Goal: Task Accomplishment & Management: Use online tool/utility

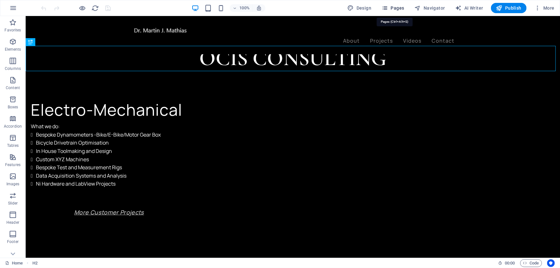
click at [398, 7] on span "Pages" at bounding box center [392, 8] width 22 height 6
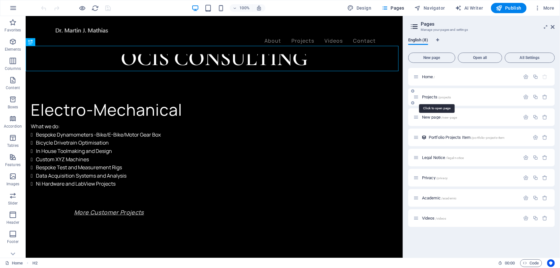
click at [434, 98] on span "Projects /projects" at bounding box center [436, 97] width 29 height 5
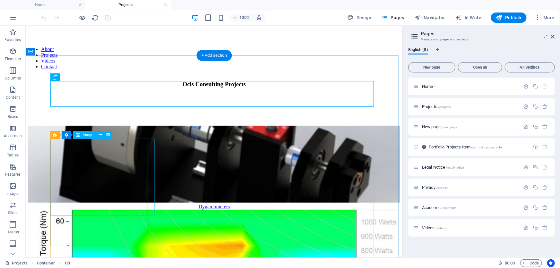
click at [98, 160] on figure at bounding box center [214, 164] width 372 height 78
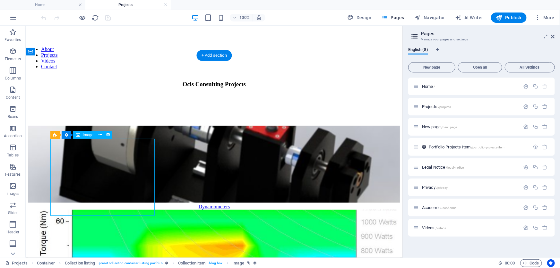
click at [98, 160] on figure at bounding box center [214, 164] width 372 height 78
select select "%"
select select "px"
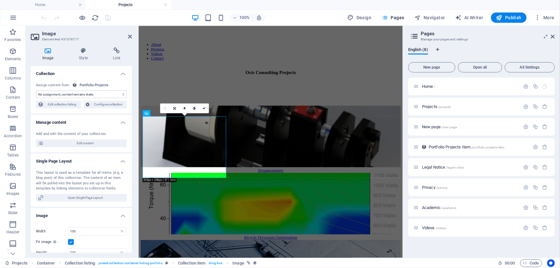
select select "thumbnail-image"
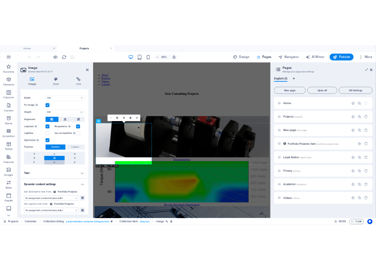
scroll to position [155, 0]
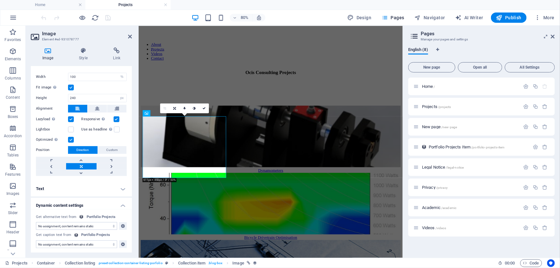
click at [551, 37] on header "Pages Manage your pages and settings" at bounding box center [481, 34] width 145 height 17
click at [554, 34] on icon at bounding box center [553, 36] width 4 height 5
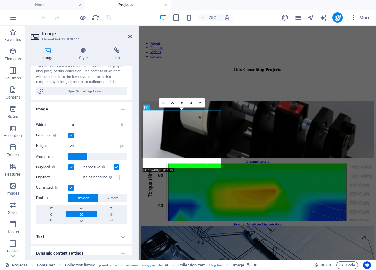
scroll to position [116, 0]
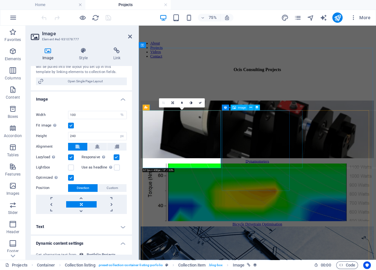
click at [318, 210] on figure at bounding box center [296, 249] width 311 height 78
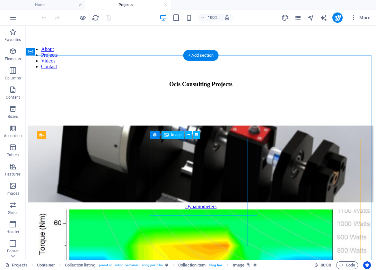
click at [228, 210] on figure at bounding box center [200, 249] width 345 height 78
select select "thumbnail-image"
select select "%"
select select "px"
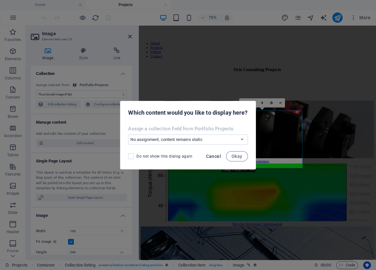
click at [216, 155] on span "Cancel" at bounding box center [213, 156] width 15 height 5
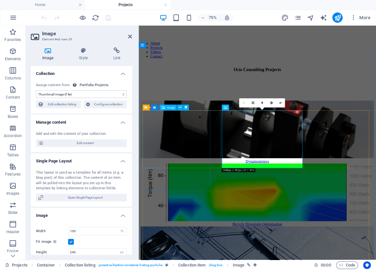
click at [209, 197] on figure at bounding box center [296, 165] width 311 height 78
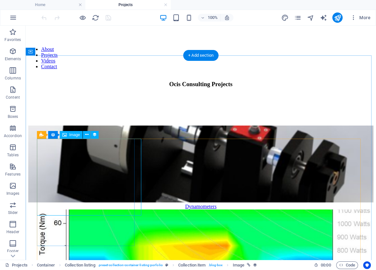
click at [106, 181] on figure at bounding box center [200, 165] width 345 height 78
select select "thumbnail-image"
select select "%"
select select "px"
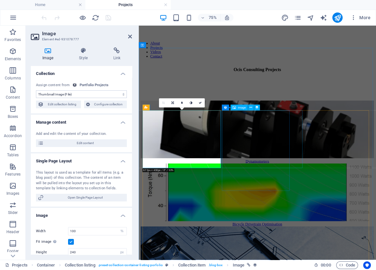
click at [270, 210] on figure at bounding box center [296, 249] width 311 height 78
select select "thumbnail-image"
select select "%"
select select "px"
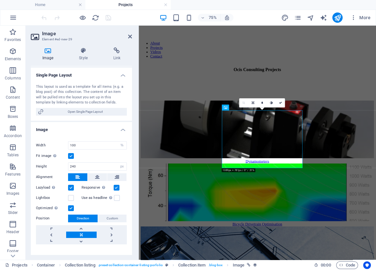
scroll to position [36, 0]
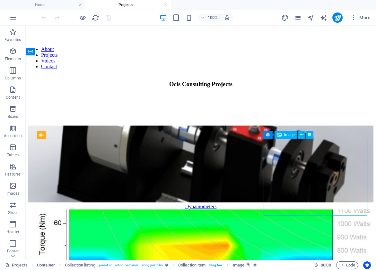
select select "thumbnail-image"
select select "%"
select select "px"
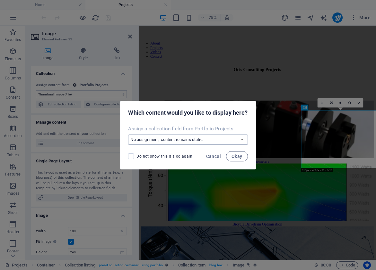
click at [241, 141] on select "No assignment, content remains static Create a new field Created at (Date) Upda…" at bounding box center [187, 140] width 119 height 10
click at [202, 167] on div "Do not show this dialog again Cancel Okay" at bounding box center [187, 159] width 135 height 22
click at [212, 157] on span "Cancel" at bounding box center [213, 156] width 15 height 5
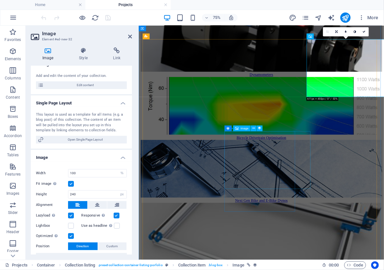
scroll to position [116, 0]
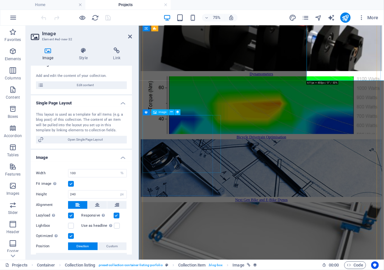
select select "thumbnail-image"
select select "%"
select select "px"
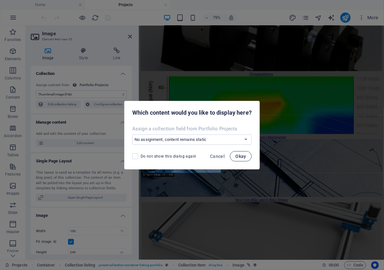
click at [243, 156] on span "Okay" at bounding box center [240, 156] width 11 height 5
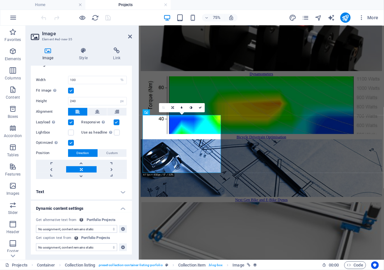
scroll to position [153, 0]
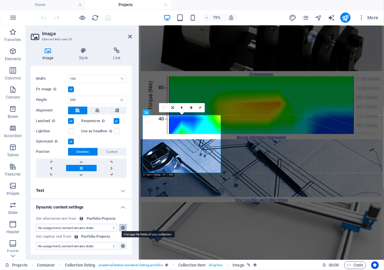
click at [122, 231] on icon at bounding box center [123, 228] width 4 height 8
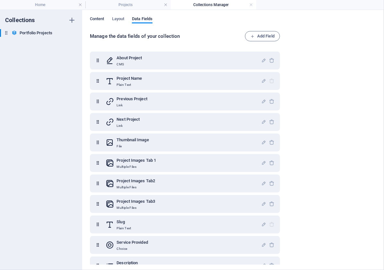
click at [101, 21] on span "Content" at bounding box center [97, 19] width 14 height 9
select select "columns.portfolio-order_ASC"
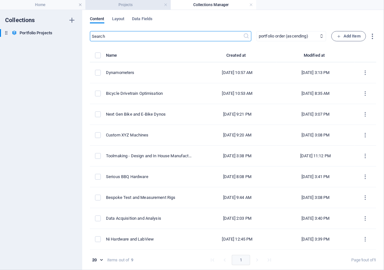
click at [107, 2] on h4 "Projects" at bounding box center [127, 4] width 85 height 7
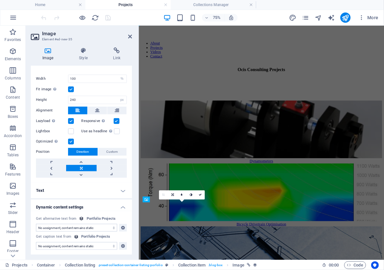
scroll to position [116, 0]
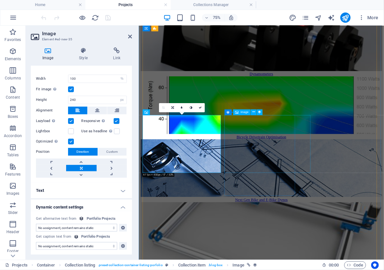
select select "columns.portfolio-order_ASC"
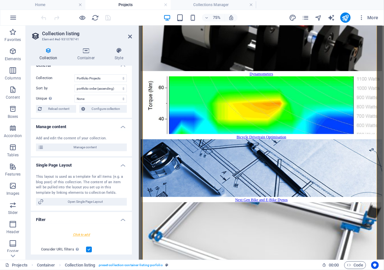
scroll to position [0, 0]
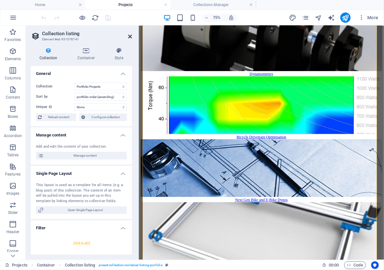
click at [131, 36] on icon at bounding box center [130, 36] width 4 height 5
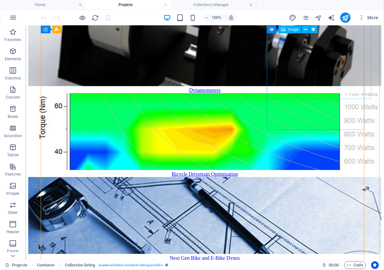
click at [305, 177] on figure at bounding box center [204, 216] width 353 height 78
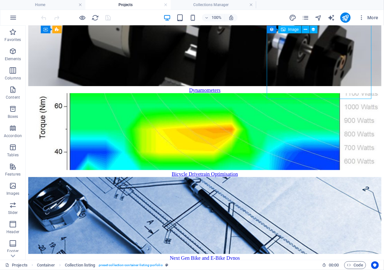
click at [305, 177] on figure at bounding box center [204, 216] width 353 height 78
select select "thumbnail-image"
select select "%"
select select "px"
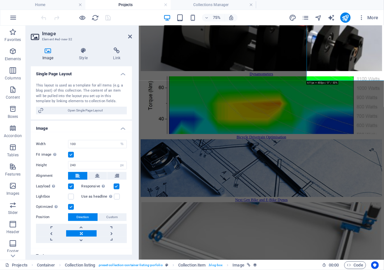
scroll to position [116, 0]
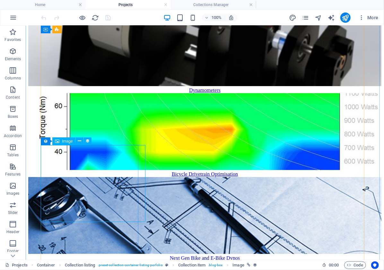
select select "thumbnail-image"
select select "%"
select select "px"
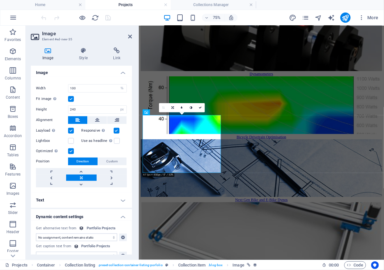
scroll to position [146, 0]
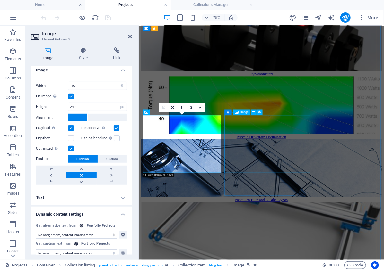
select select "thumbnail-image"
select select "%"
select select "px"
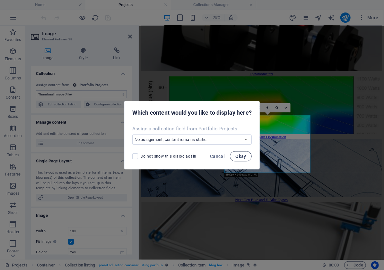
click at [246, 151] on button "Okay" at bounding box center [241, 156] width 22 height 10
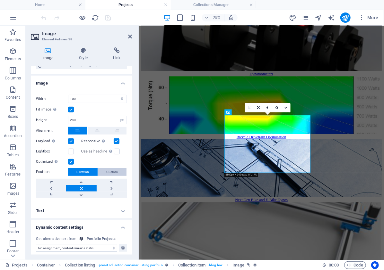
scroll to position [124, 0]
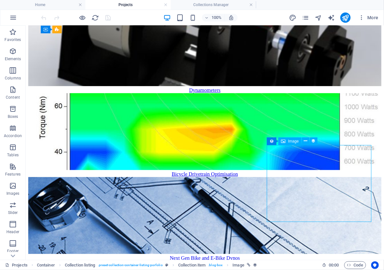
select select "thumbnail-image"
select select "%"
select select "px"
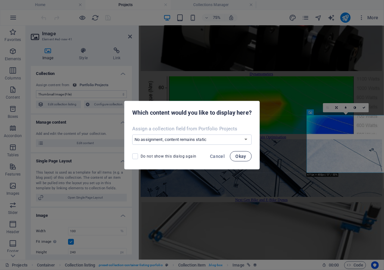
click at [249, 157] on button "Okay" at bounding box center [241, 156] width 22 height 10
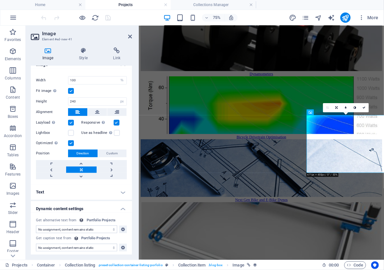
scroll to position [153, 0]
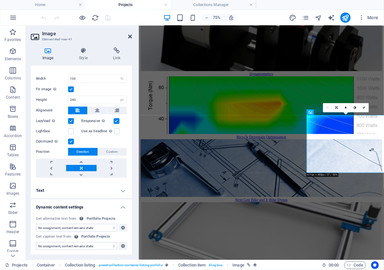
click at [132, 36] on icon at bounding box center [130, 36] width 4 height 5
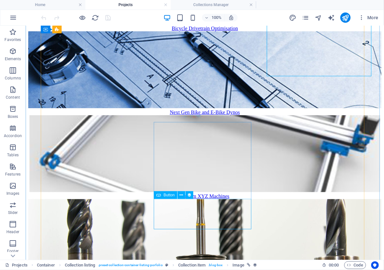
scroll to position [292, 0]
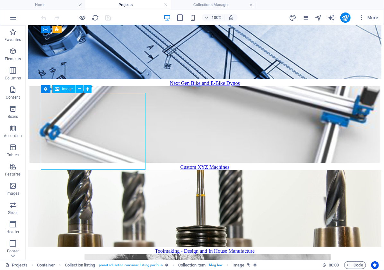
select select "thumbnail-image"
select select "%"
select select "px"
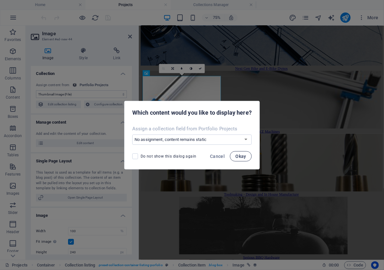
click at [237, 156] on span "Okay" at bounding box center [240, 156] width 11 height 5
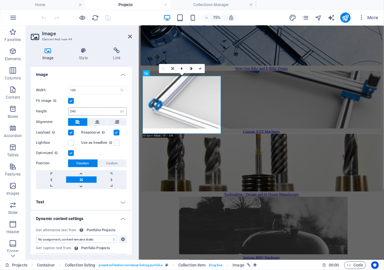
scroll to position [146, 0]
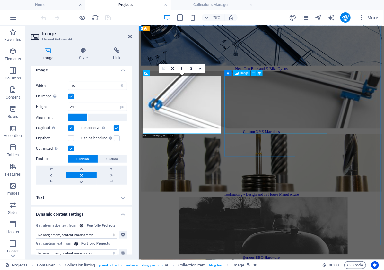
select select "thumbnail-image"
select select "%"
select select "px"
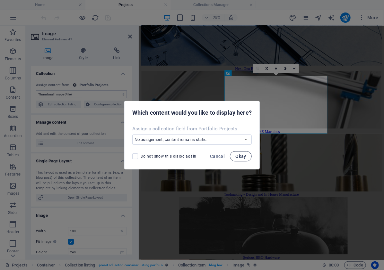
click at [238, 153] on button "Okay" at bounding box center [241, 156] width 22 height 10
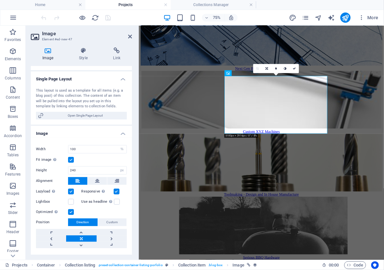
scroll to position [7, 0]
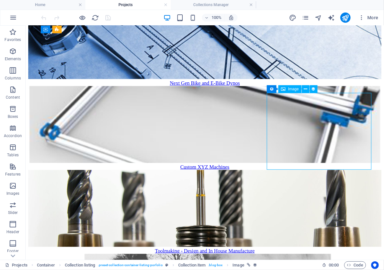
select select "thumbnail-image"
select select "%"
select select "px"
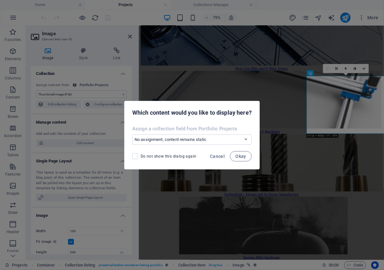
click at [241, 150] on div "Do not show this dialog again Cancel Okay" at bounding box center [191, 159] width 135 height 22
click at [241, 157] on span "Okay" at bounding box center [240, 156] width 11 height 5
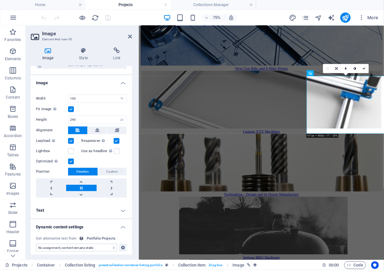
scroll to position [124, 0]
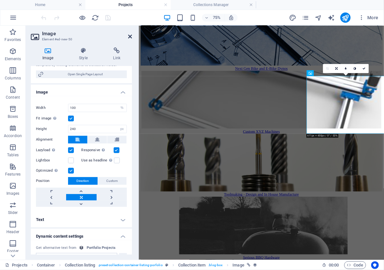
click at [130, 38] on icon at bounding box center [130, 36] width 4 height 5
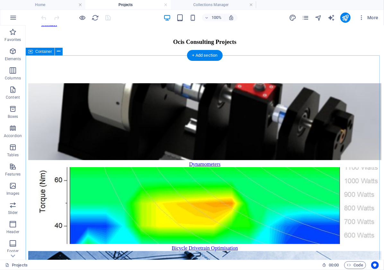
scroll to position [0, 0]
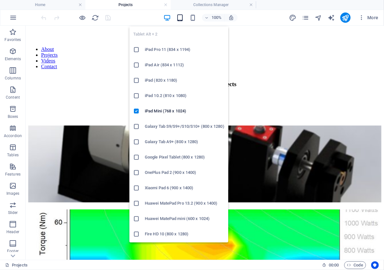
click at [179, 20] on icon "button" at bounding box center [179, 17] width 7 height 7
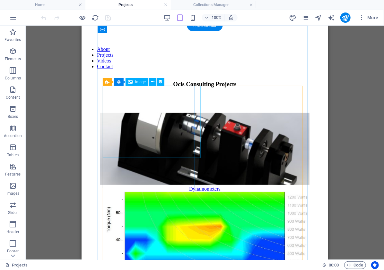
click at [172, 137] on figure at bounding box center [204, 149] width 209 height 73
select select "thumbnail-image"
select select "%"
select select "px"
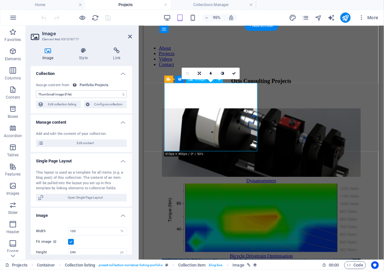
type input "225"
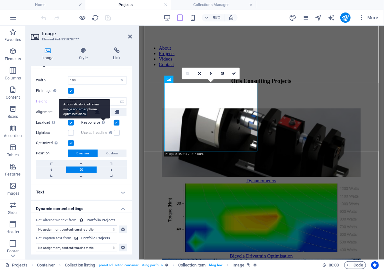
scroll to position [153, 0]
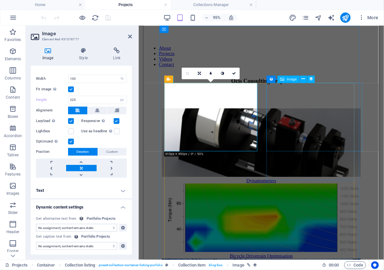
click at [304, 192] on figure at bounding box center [267, 228] width 209 height 73
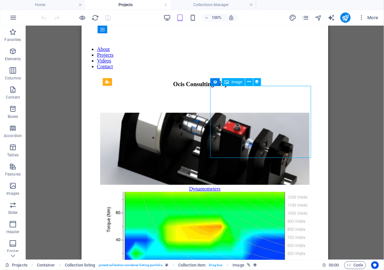
click at [277, 192] on figure at bounding box center [204, 228] width 209 height 73
select select "thumbnail-image"
select select "%"
select select "px"
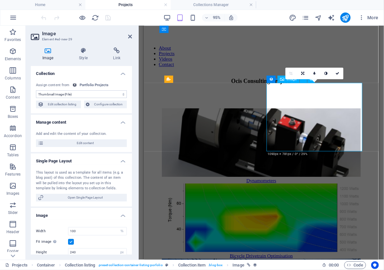
type input "225"
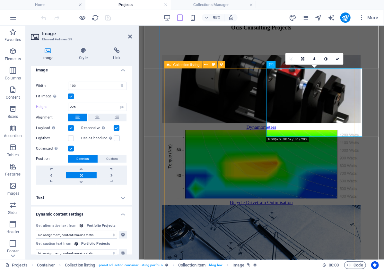
scroll to position [58, 0]
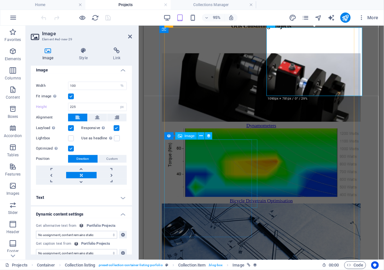
click at [222, 213] on figure at bounding box center [267, 249] width 209 height 73
select select "thumbnail-image"
select select "%"
select select "px"
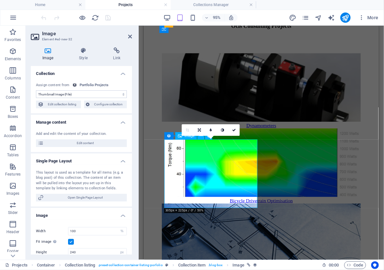
type input "225"
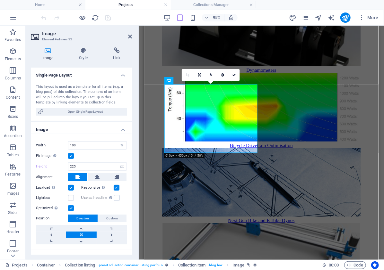
scroll to position [116, 0]
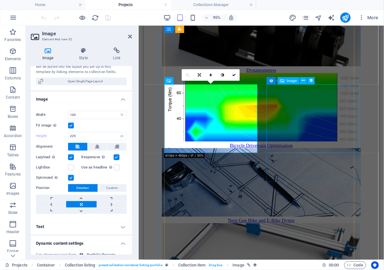
click at [302, 234] on figure at bounding box center [267, 270] width 209 height 73
select select "thumbnail-image"
select select "%"
select select "px"
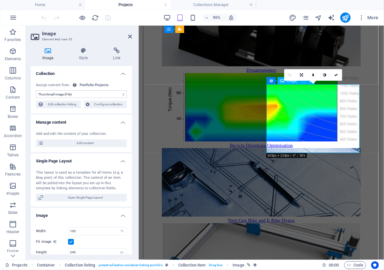
type input "225"
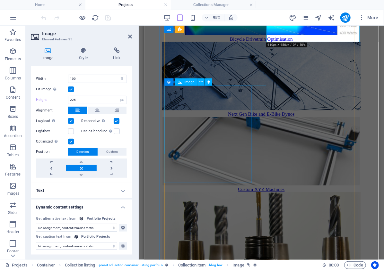
scroll to position [233, 0]
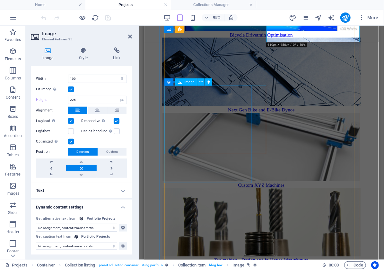
click at [227, 196] on figure at bounding box center [267, 232] width 209 height 73
select select "thumbnail-image"
select select "%"
select select "px"
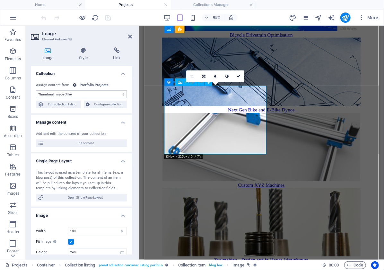
type input "225"
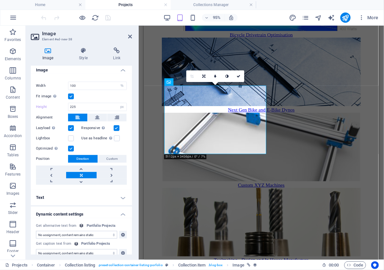
scroll to position [153, 0]
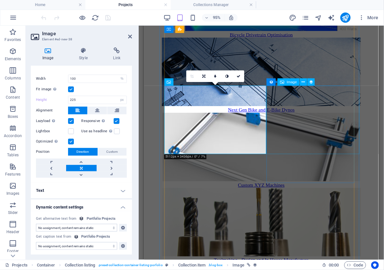
select select "thumbnail-image"
select select "%"
select select "px"
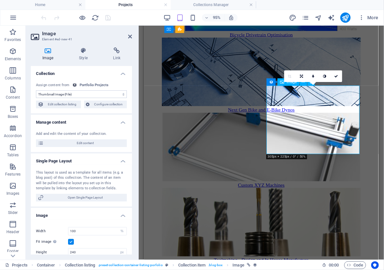
type input "225"
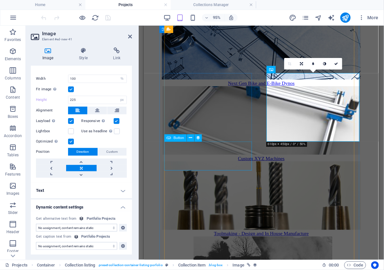
scroll to position [350, 0]
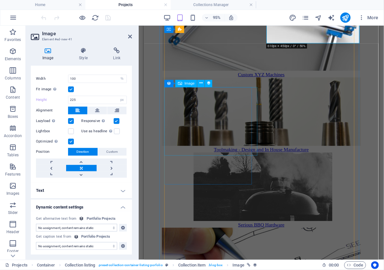
click at [215, 238] on figure at bounding box center [267, 274] width 209 height 73
select select "thumbnail-image"
select select "%"
select select "px"
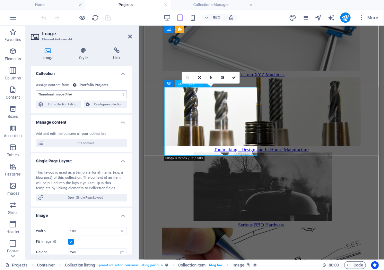
type input "225"
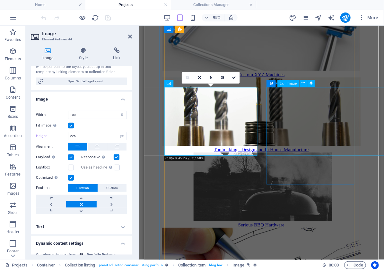
select select "thumbnail-image"
select select "%"
select select "px"
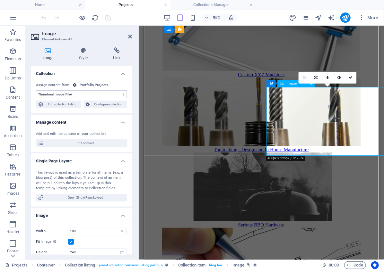
type input "225"
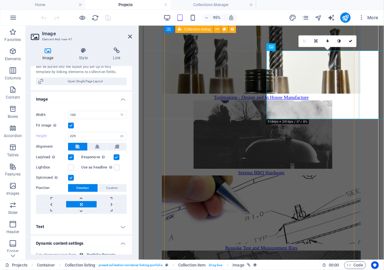
scroll to position [408, 0]
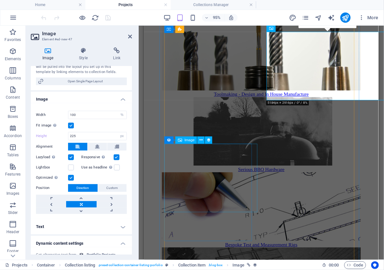
select select "thumbnail-image"
select select "%"
select select "px"
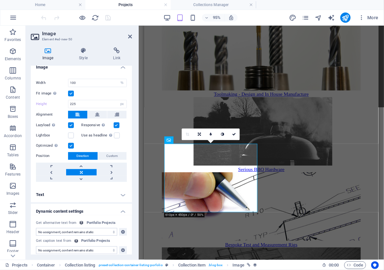
scroll to position [153, 0]
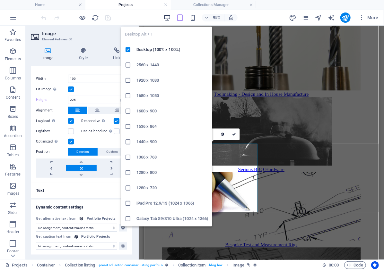
click at [170, 15] on icon "button" at bounding box center [166, 17] width 7 height 7
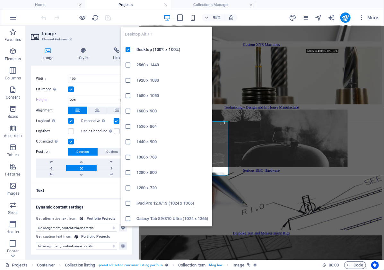
scroll to position [405, 0]
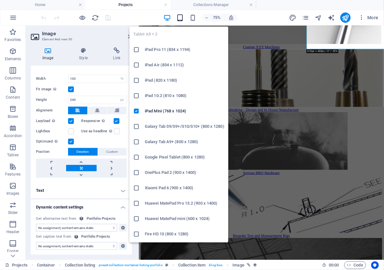
click at [178, 16] on icon "button" at bounding box center [179, 17] width 7 height 7
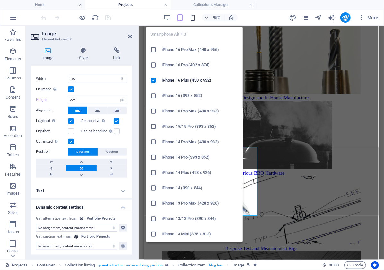
click at [191, 16] on icon "button" at bounding box center [192, 17] width 7 height 7
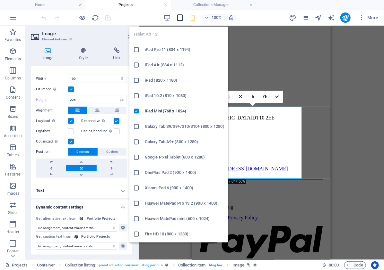
click at [180, 17] on icon "button" at bounding box center [179, 17] width 7 height 7
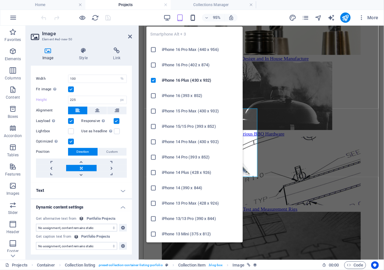
click at [191, 16] on icon "button" at bounding box center [192, 17] width 7 height 7
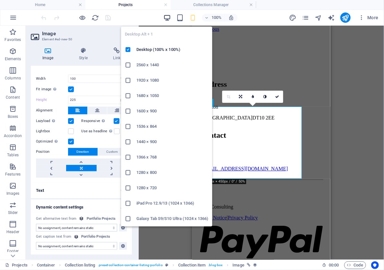
click at [169, 19] on icon "button" at bounding box center [166, 17] width 7 height 7
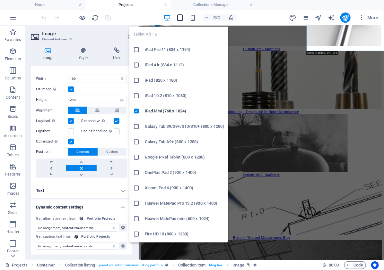
click at [180, 19] on icon "button" at bounding box center [179, 17] width 7 height 7
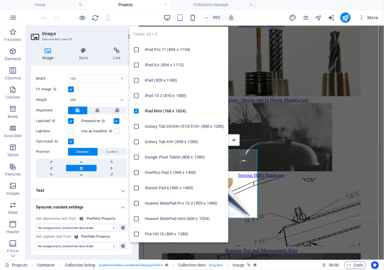
type input "225"
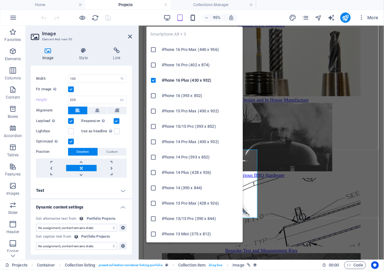
click at [193, 16] on icon "button" at bounding box center [192, 17] width 7 height 7
